Goal: Subscribe to service/newsletter

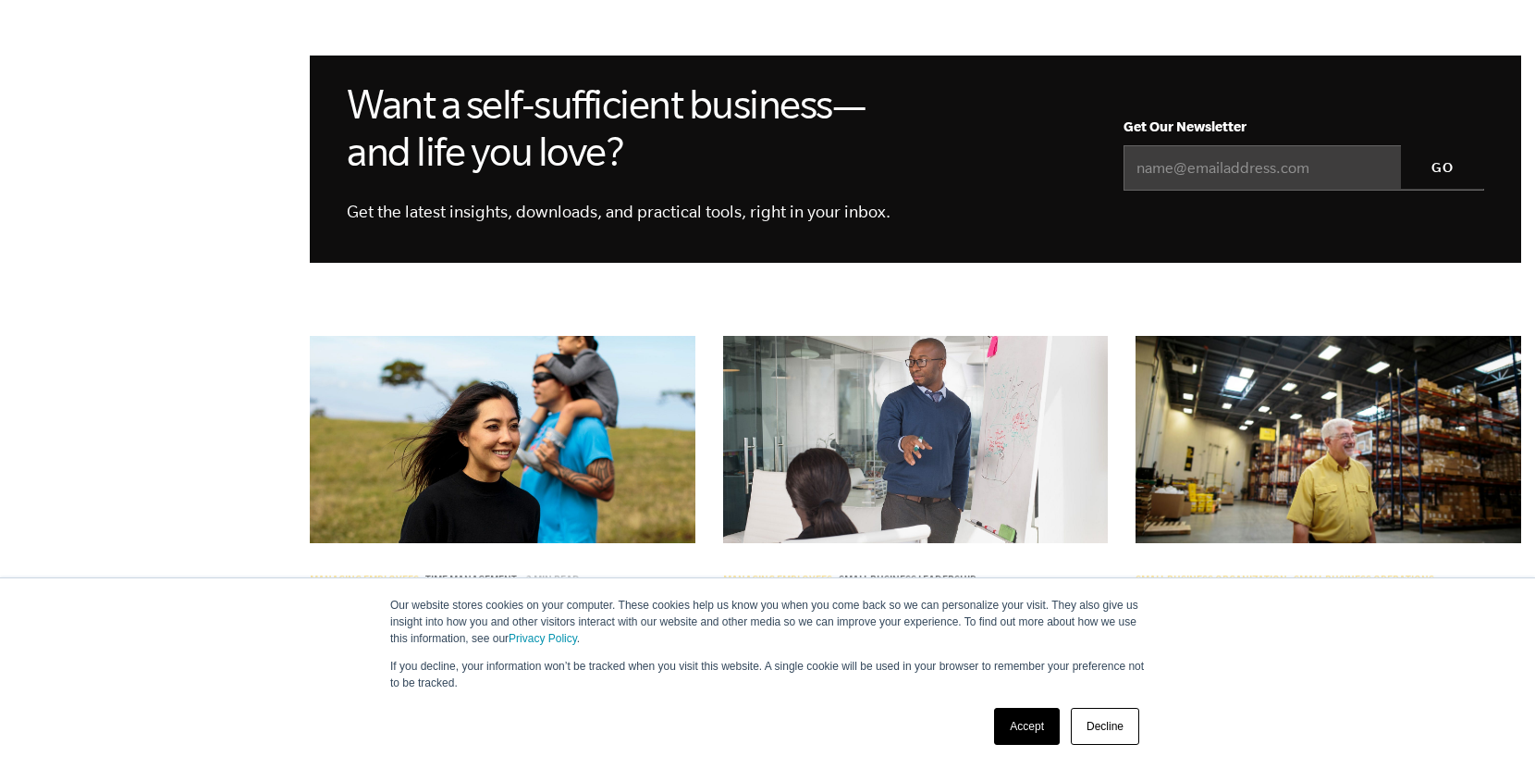
scroll to position [1707, 0]
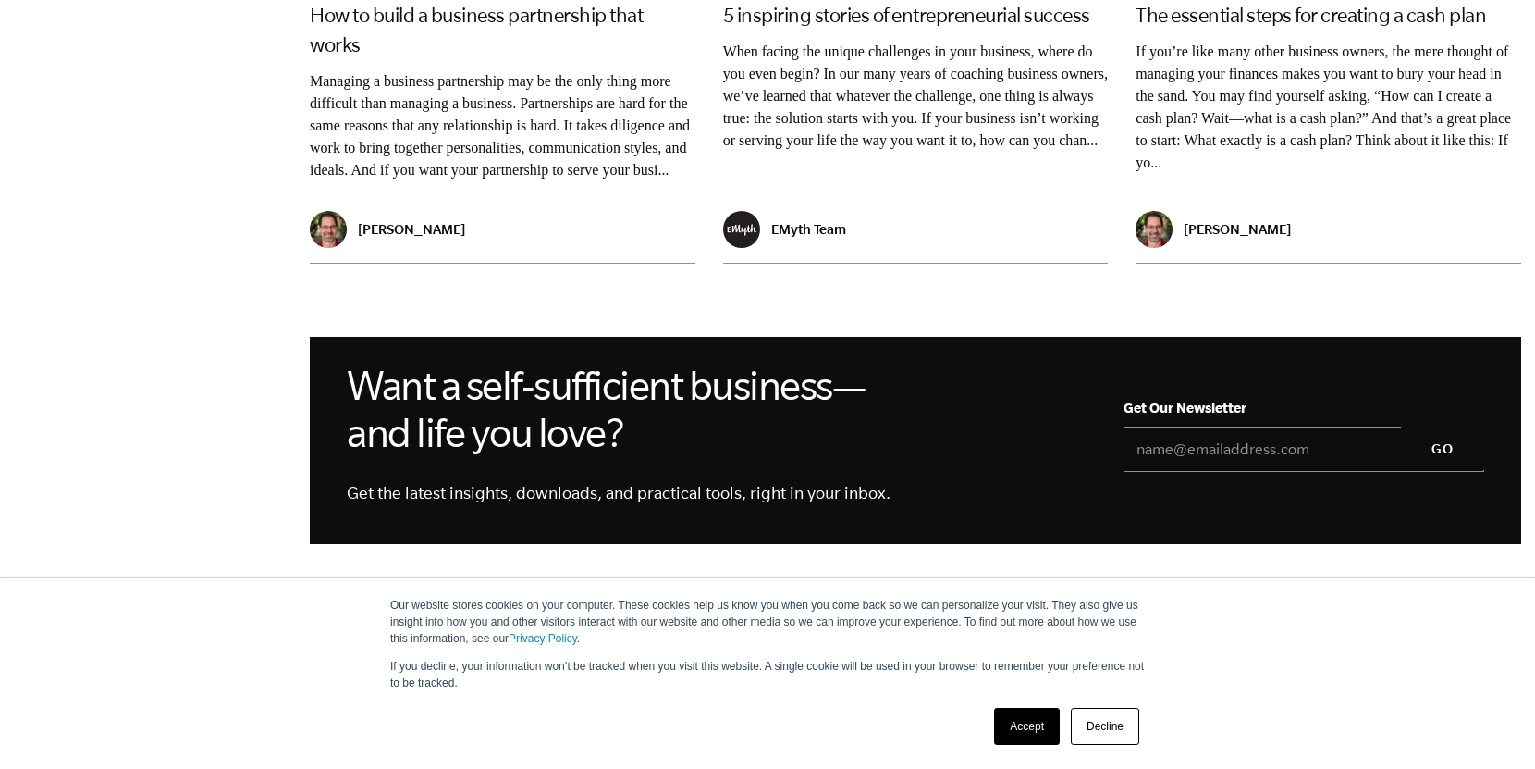
click at [1240, 426] on input "Email *" at bounding box center [1304, 449] width 361 height 46
type input "neilm@vestahomesllc.com"
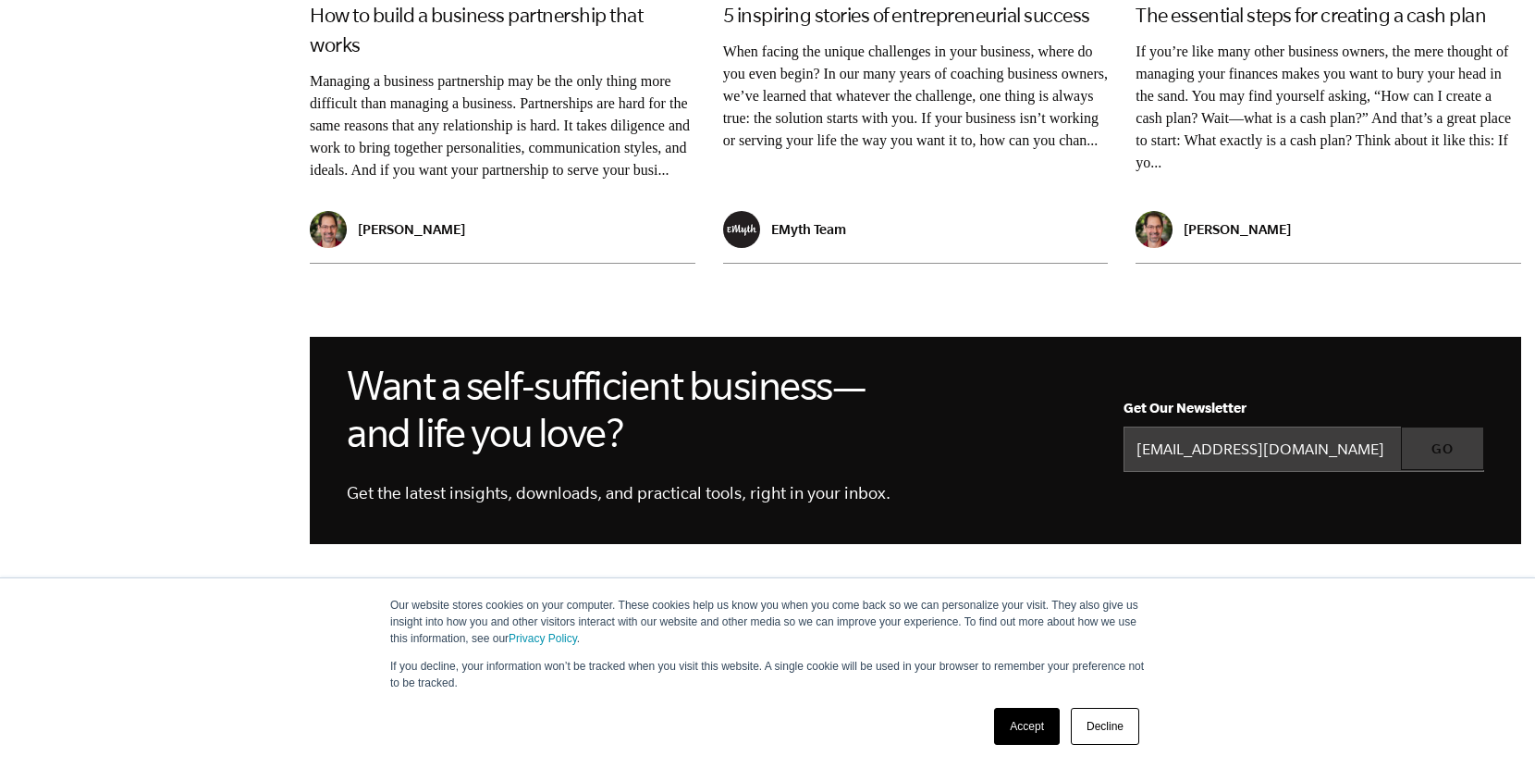
click at [1435, 426] on input "GO" at bounding box center [1442, 448] width 83 height 44
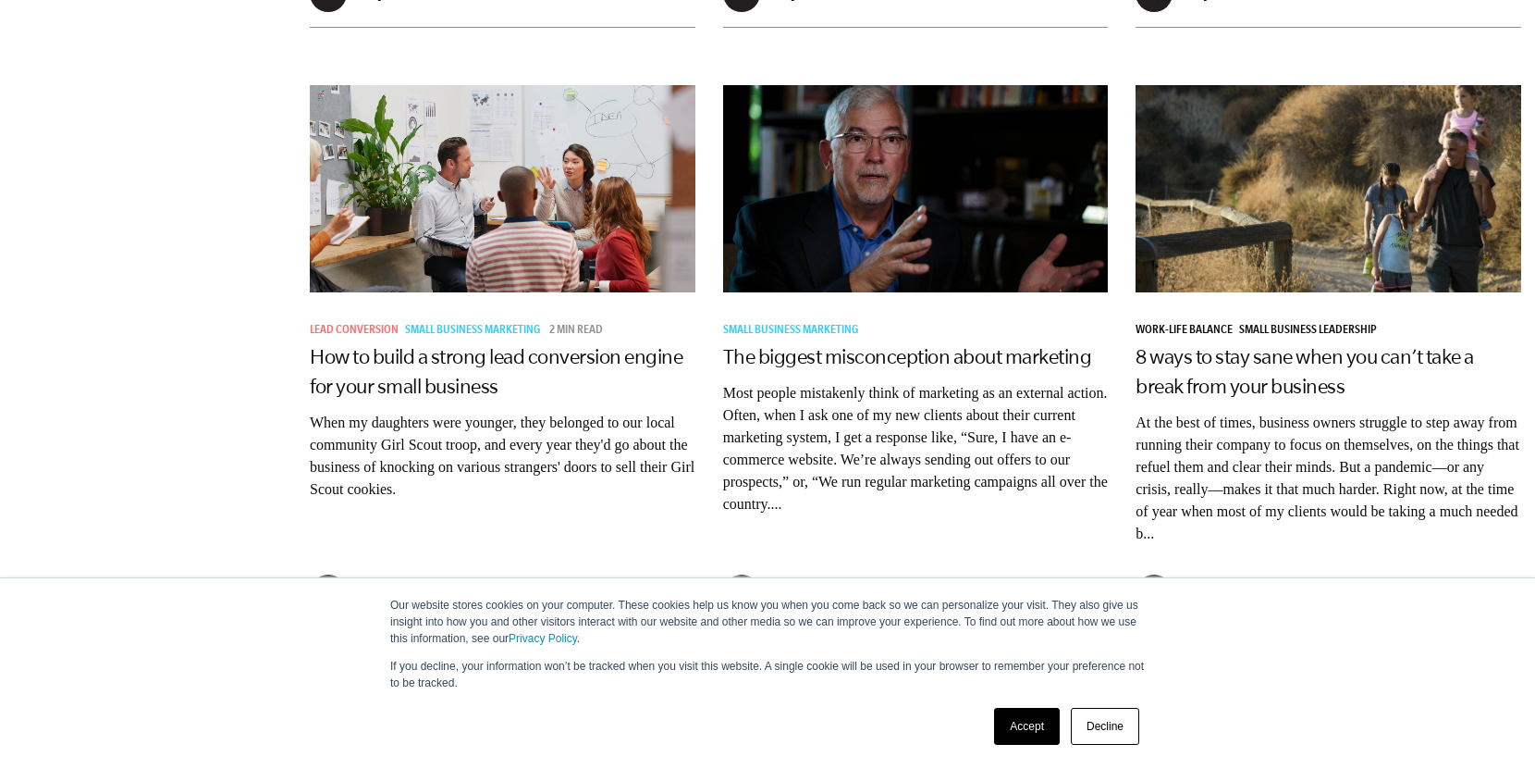
scroll to position [2839, 0]
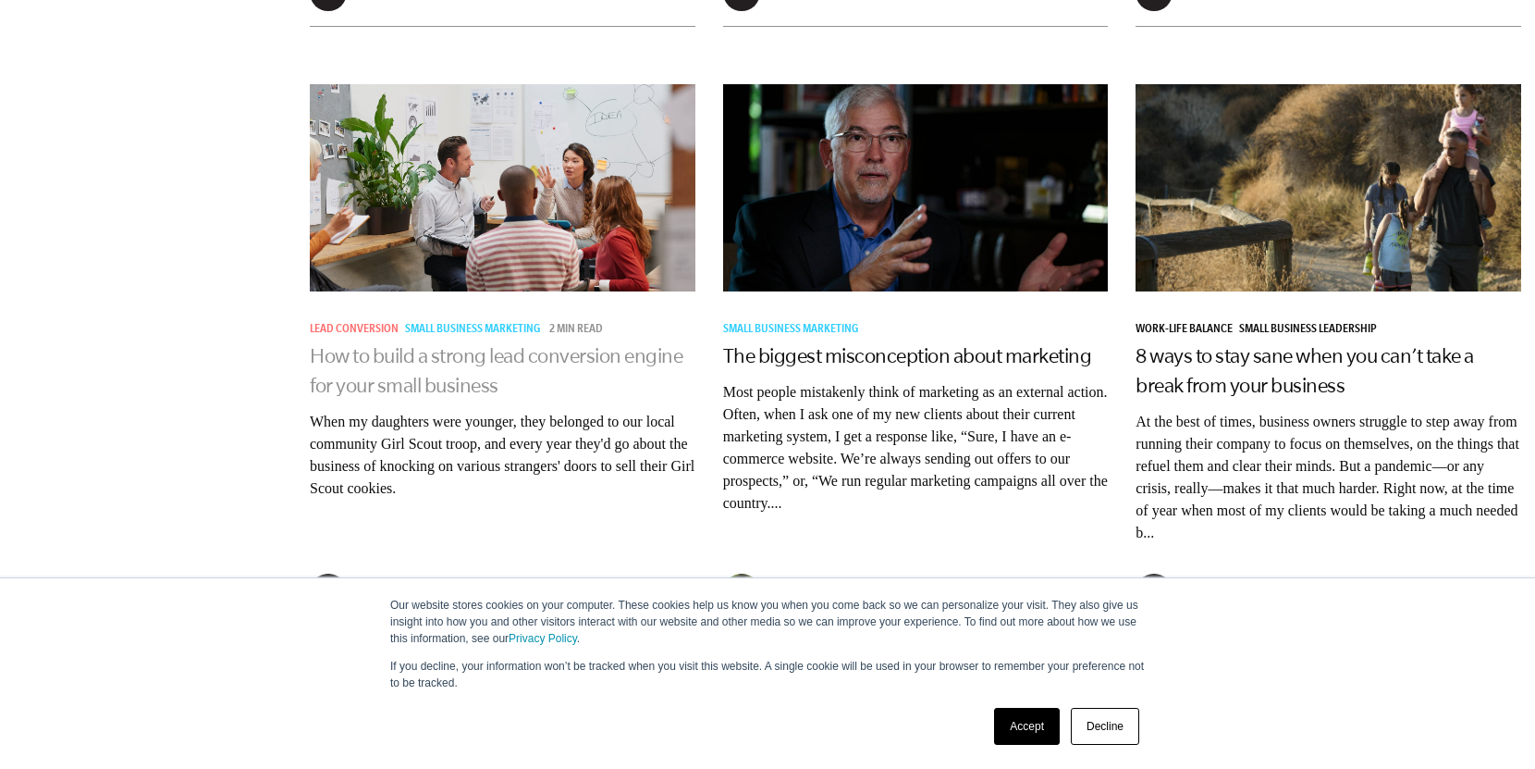
click at [381, 344] on link "How to build a strong lead conversion engine for your small business" at bounding box center [496, 370] width 373 height 52
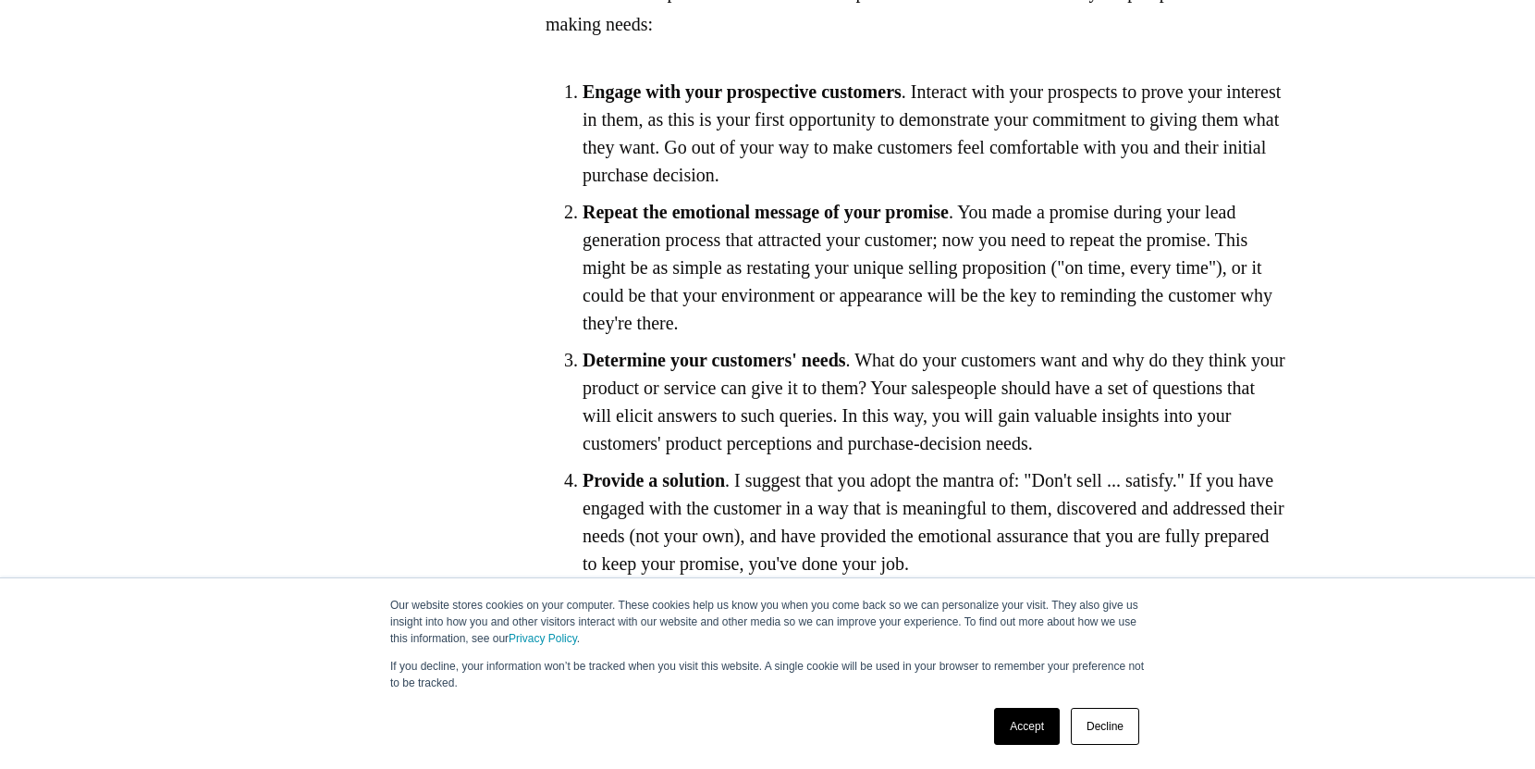
scroll to position [2566, 0]
